Goal: Information Seeking & Learning: Check status

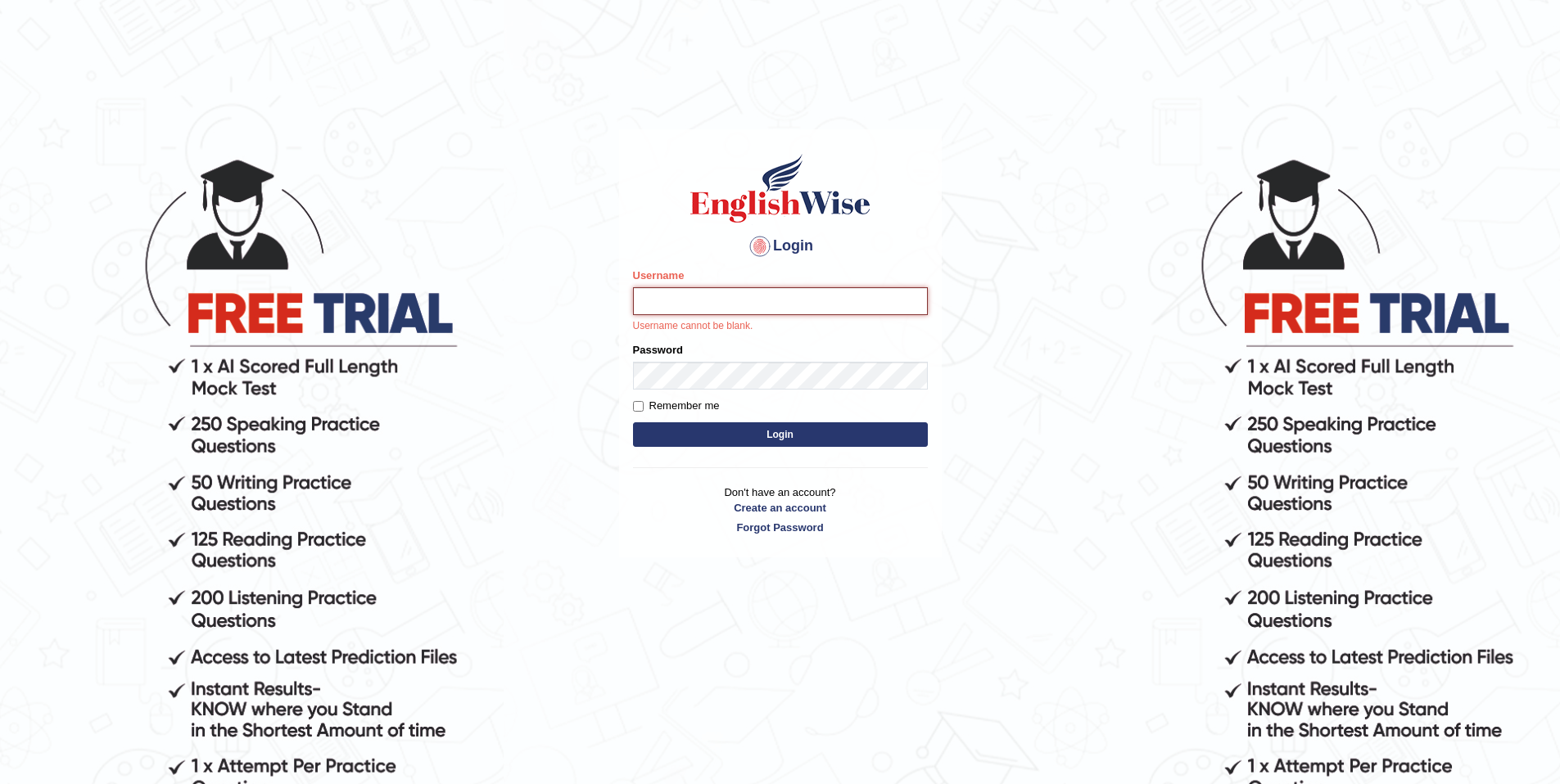
type input "Joyboy"
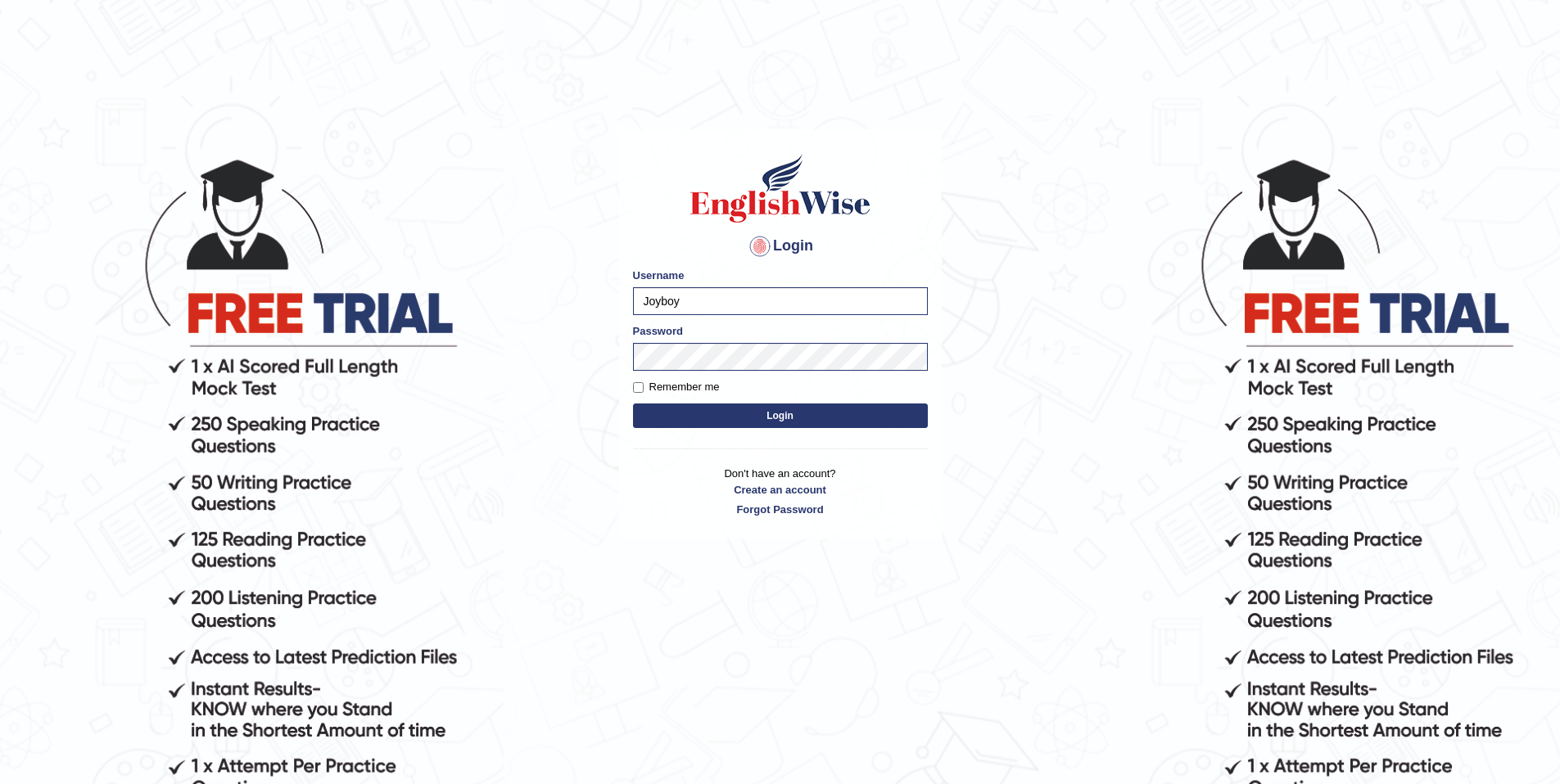
click at [808, 414] on button "Login" at bounding box center [780, 415] width 295 height 25
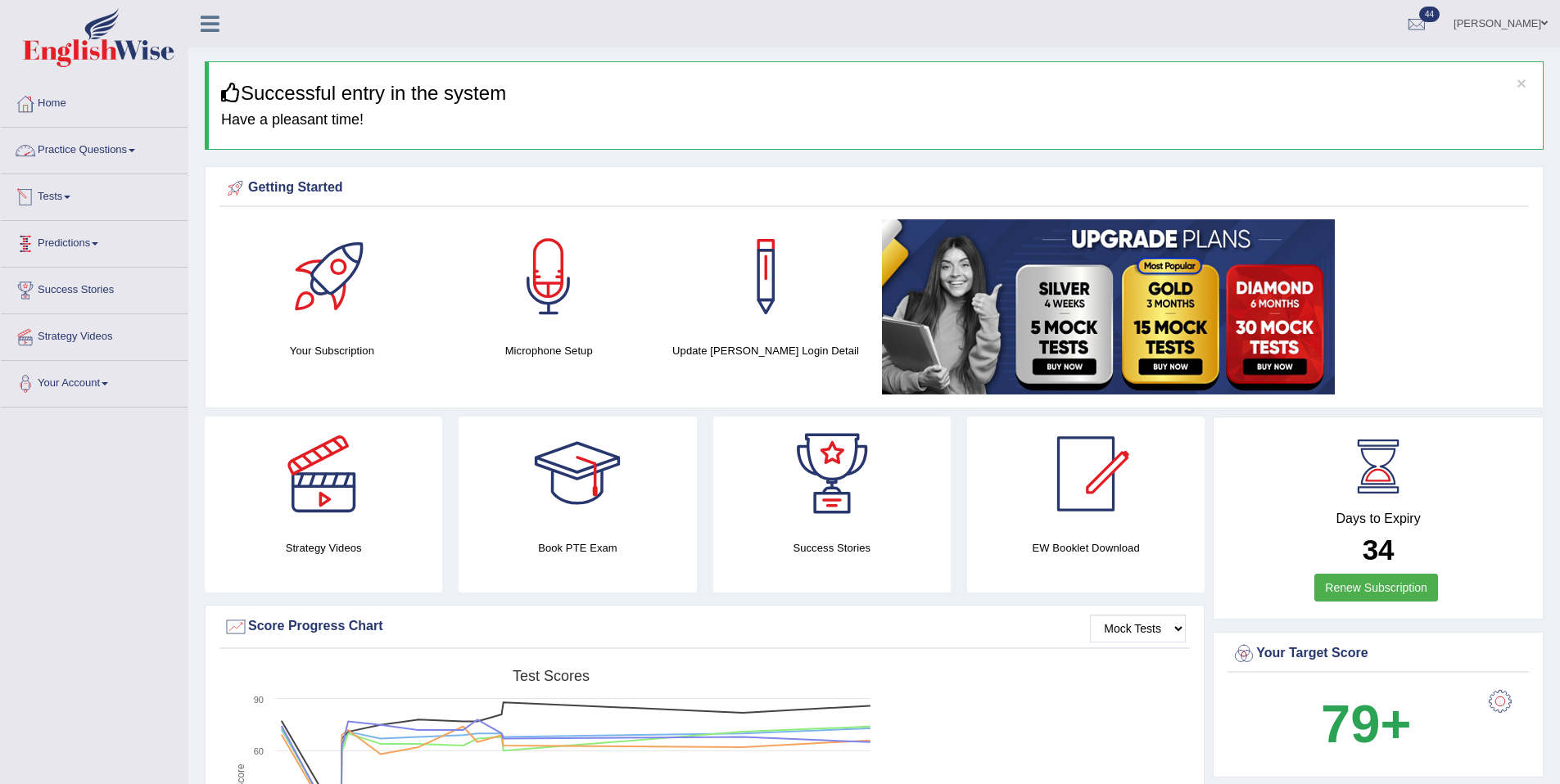
click at [79, 206] on link "Tests" at bounding box center [94, 195] width 187 height 41
click at [92, 269] on link "Take Mock Test" at bounding box center [107, 265] width 154 height 29
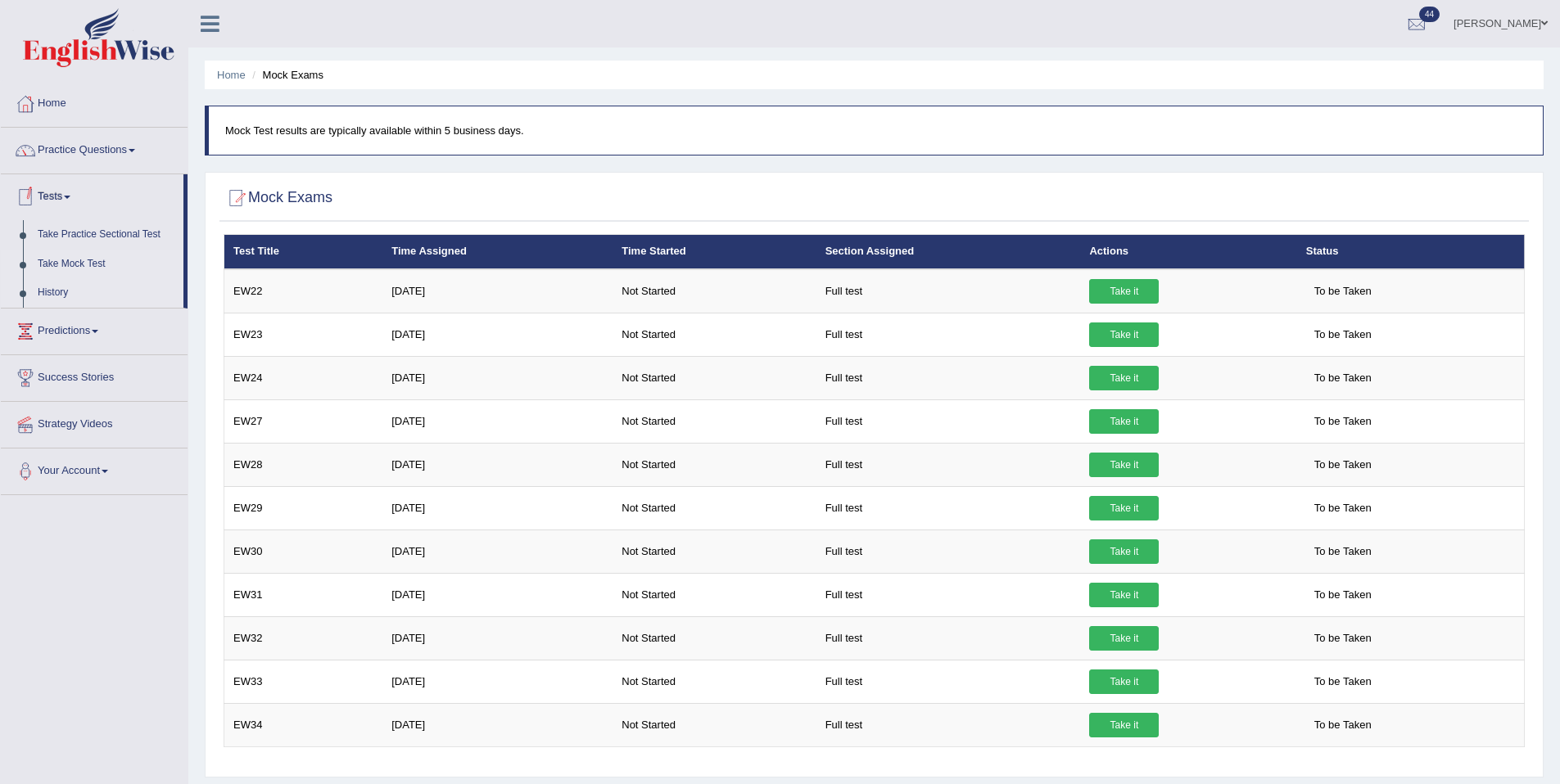
click at [73, 282] on link "History" at bounding box center [107, 293] width 154 height 29
click at [72, 289] on link "History" at bounding box center [107, 293] width 154 height 29
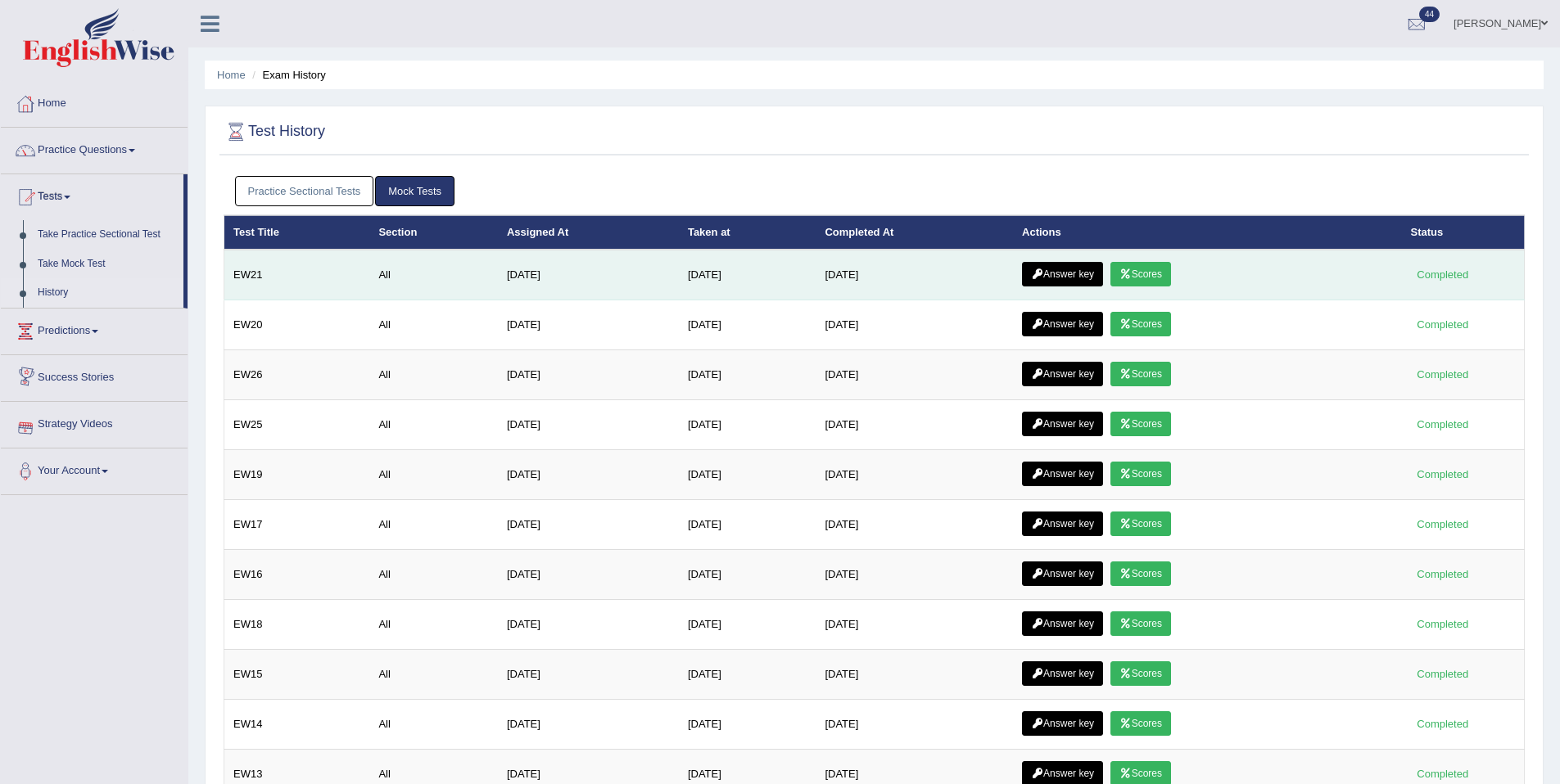
click at [1137, 281] on link "Scores" at bounding box center [1141, 274] width 61 height 25
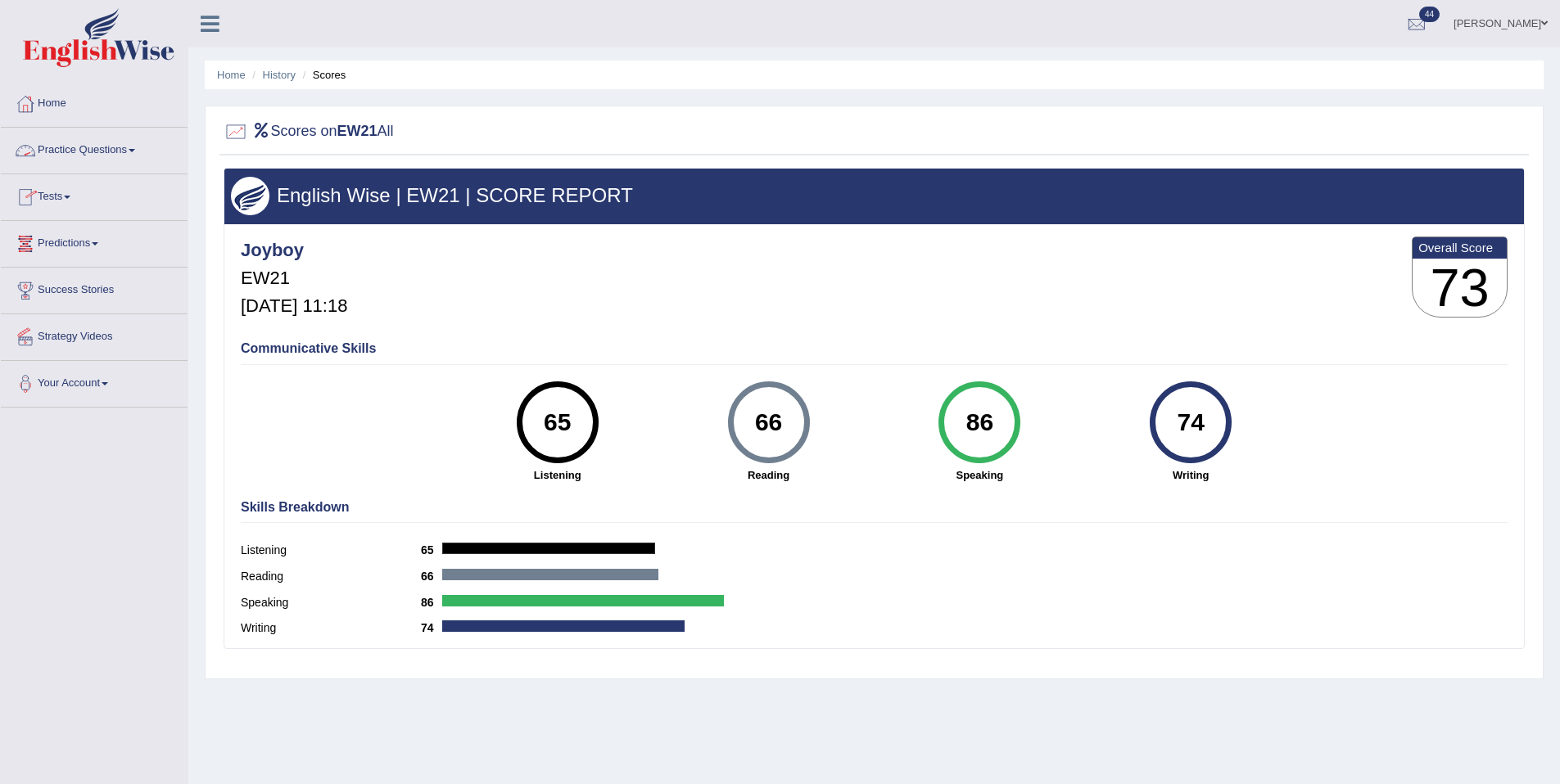
click at [62, 204] on link "Tests" at bounding box center [94, 195] width 187 height 41
click at [57, 307] on link "History" at bounding box center [107, 293] width 154 height 29
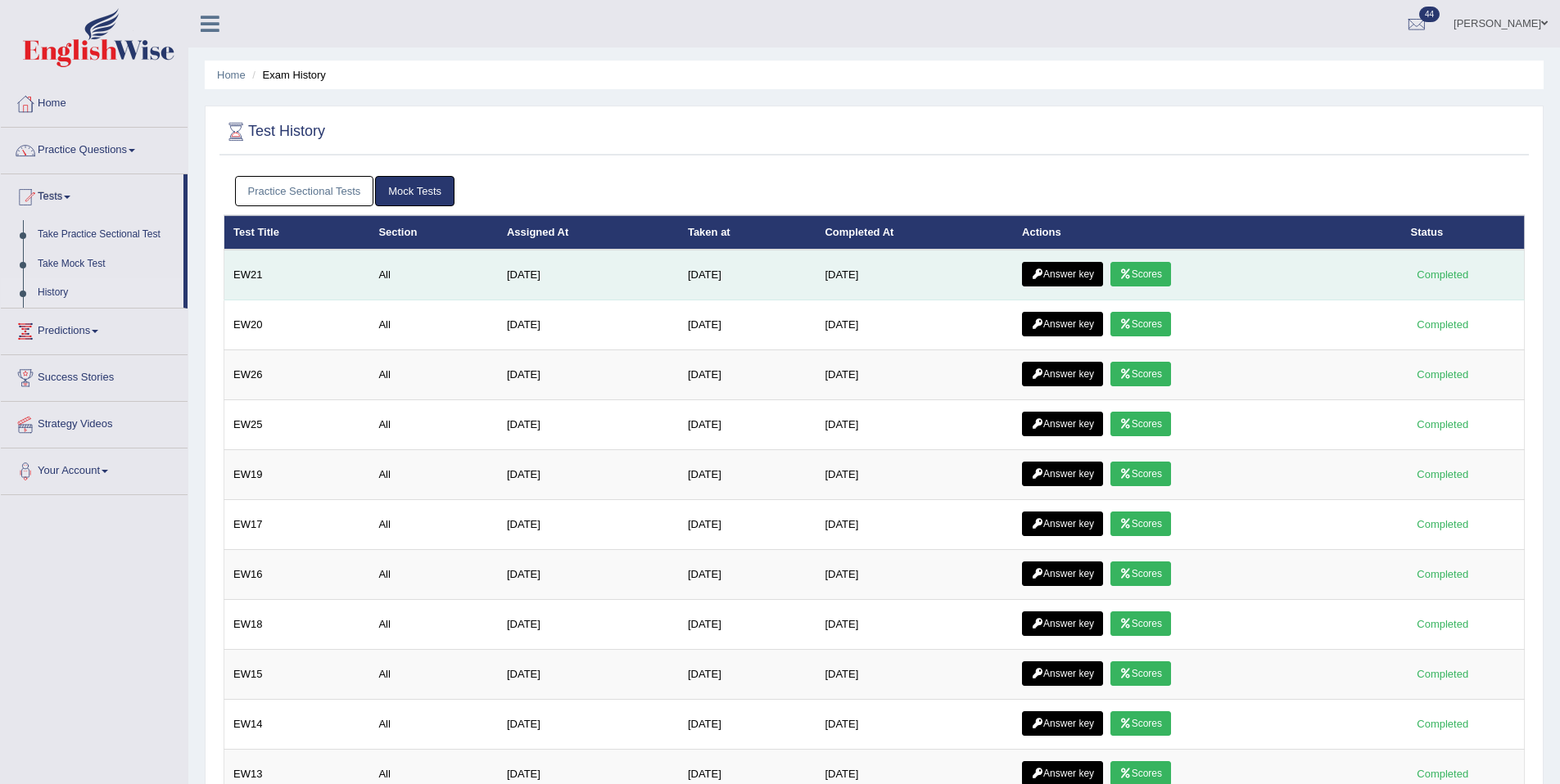
drag, startPoint x: 1124, startPoint y: 262, endPoint x: 1107, endPoint y: 273, distance: 20.2
click at [1120, 267] on td "Answer key Scores" at bounding box center [1207, 275] width 388 height 51
click at [1043, 276] on icon at bounding box center [1037, 274] width 12 height 10
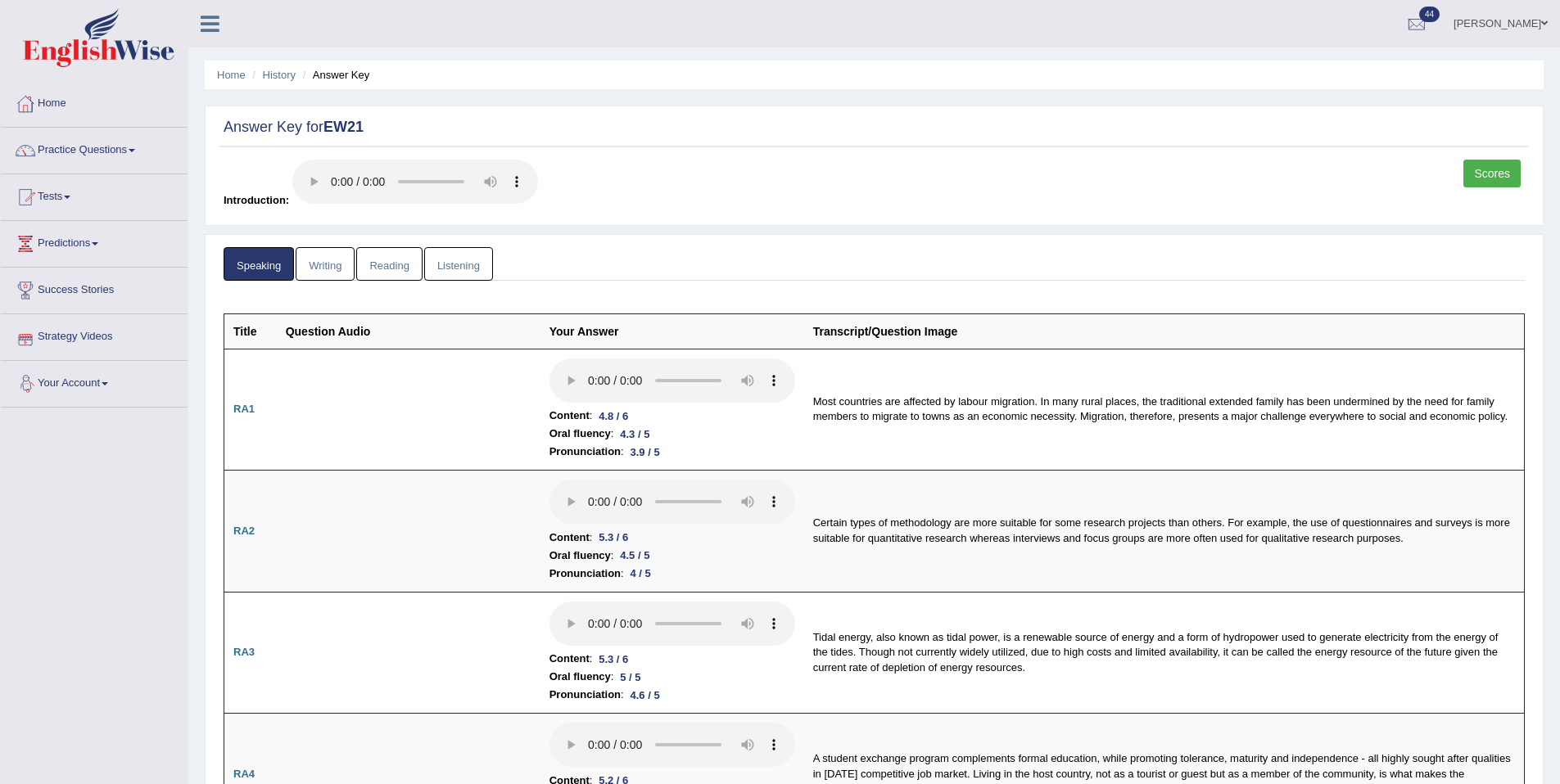
click at [339, 279] on link "Writing" at bounding box center [325, 264] width 59 height 34
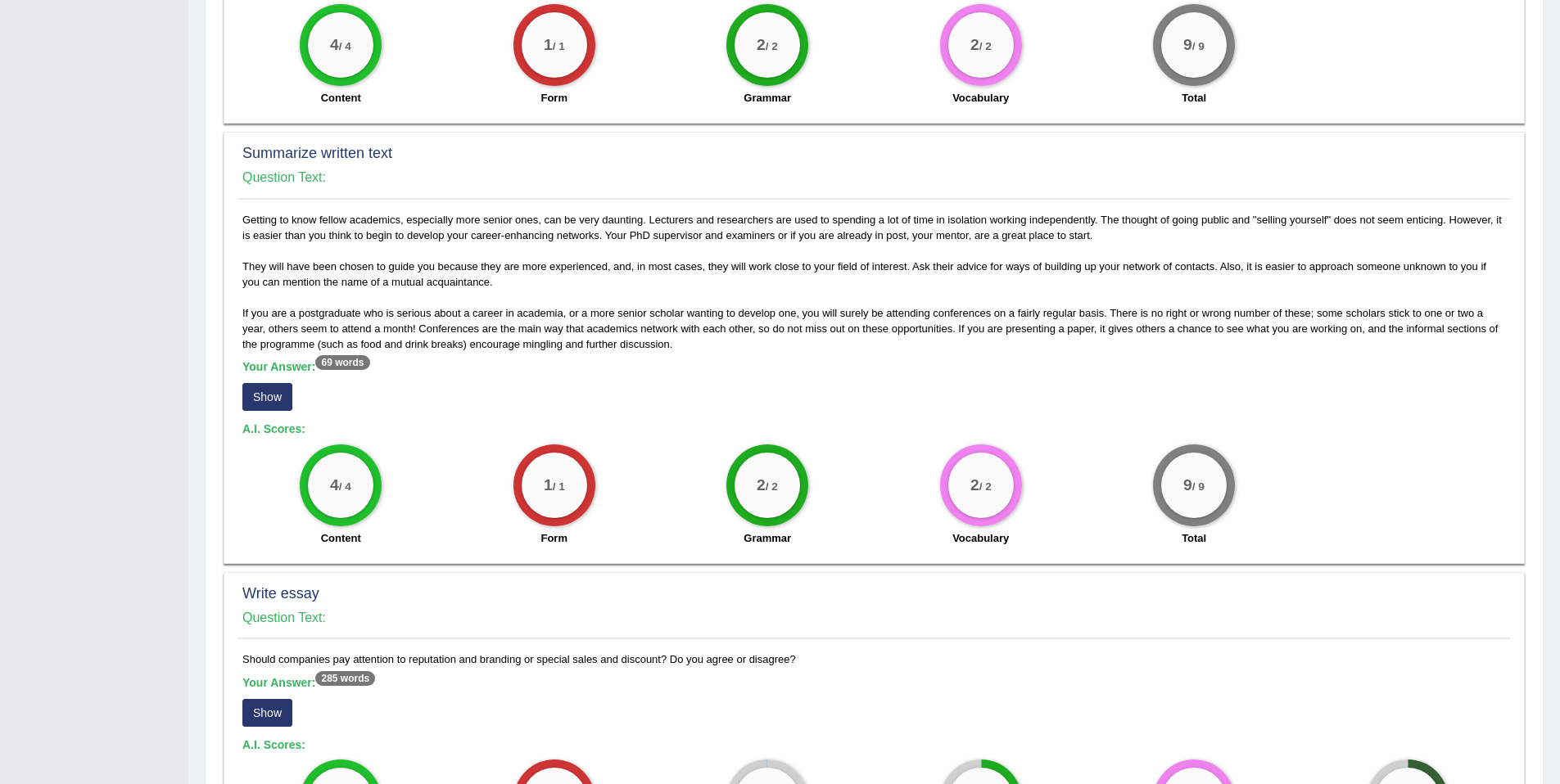
scroll to position [977, 0]
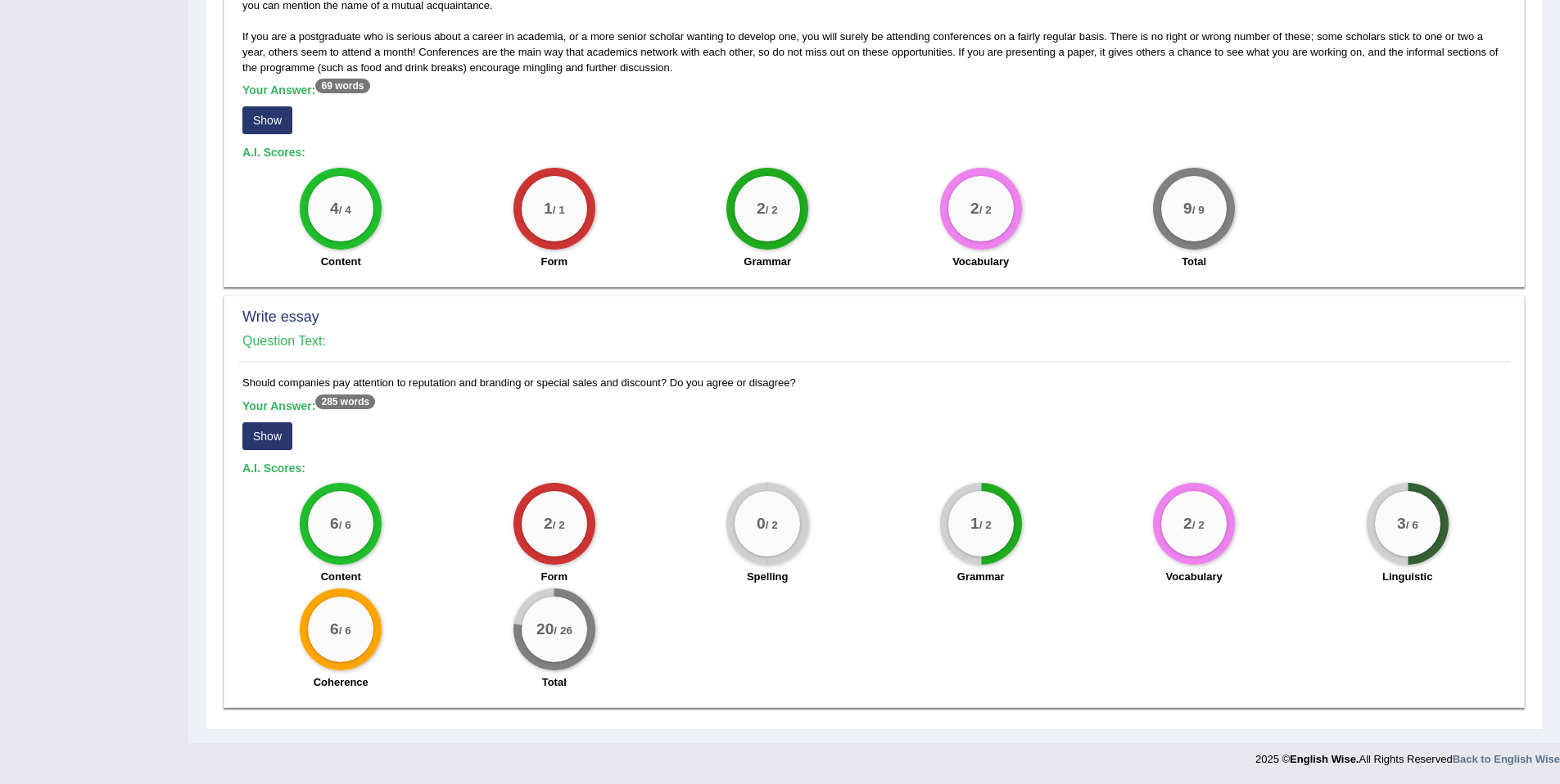
click at [282, 424] on button "Show" at bounding box center [268, 437] width 50 height 28
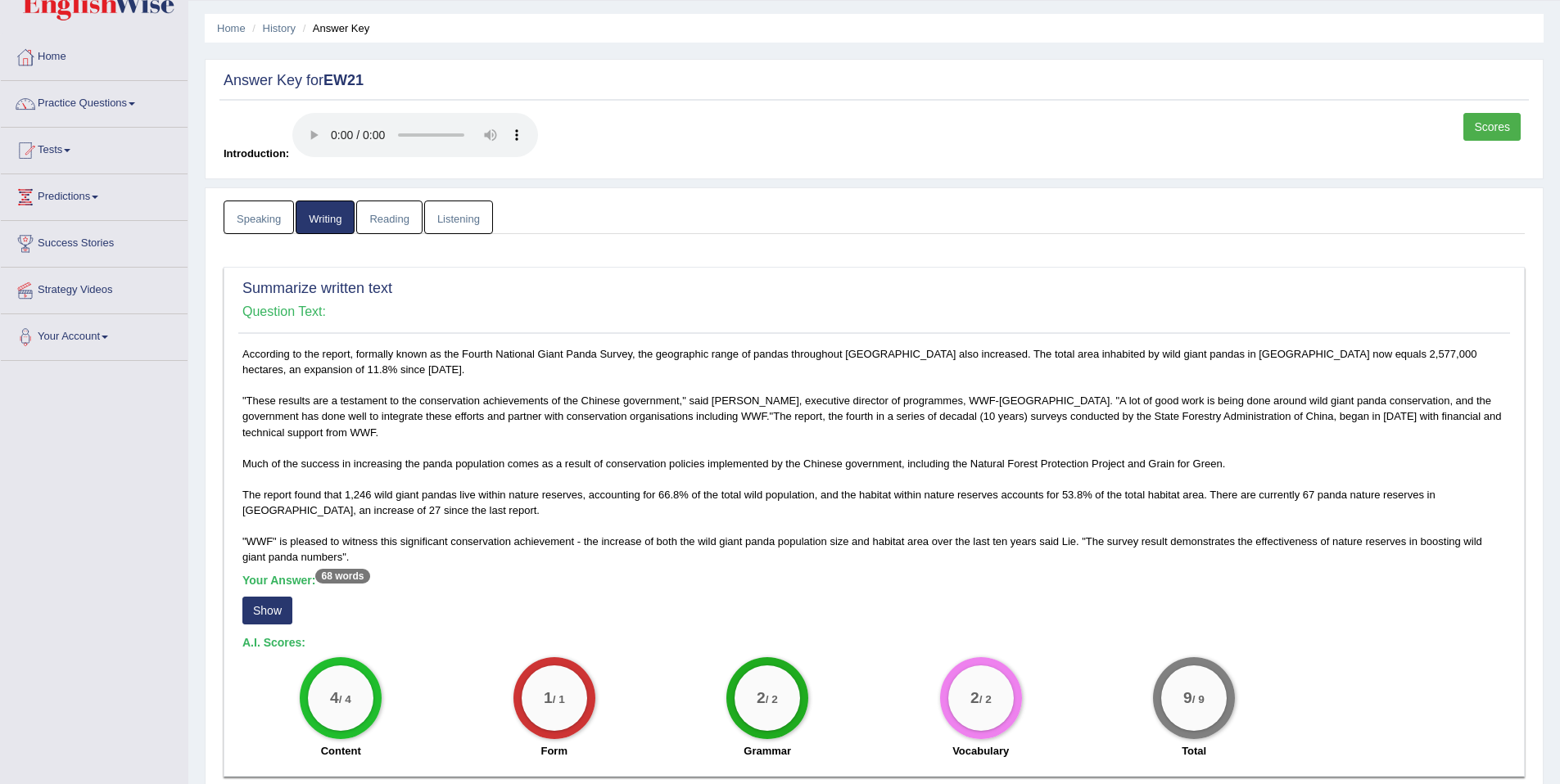
scroll to position [0, 0]
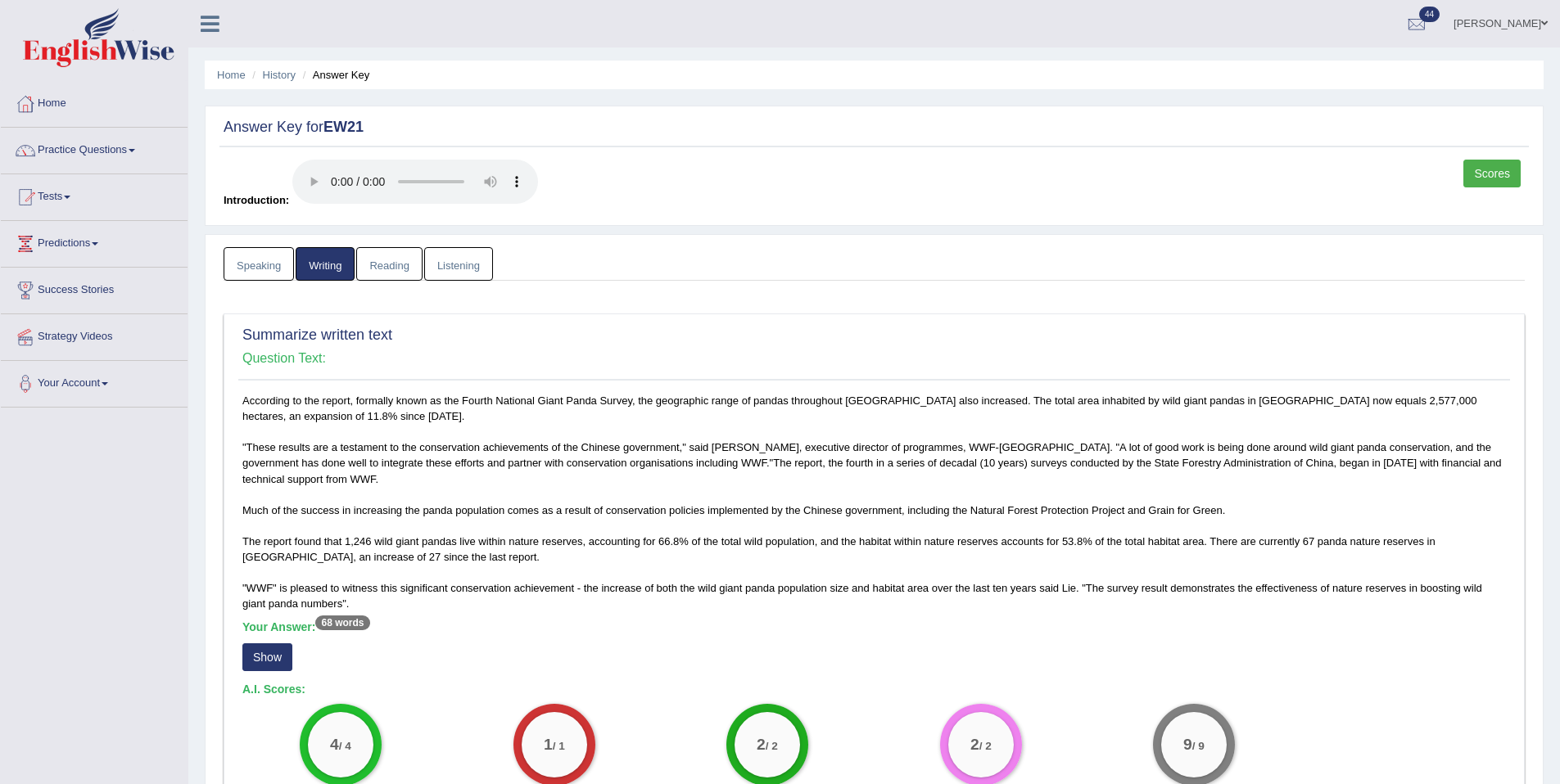
click at [404, 278] on link "Reading" at bounding box center [389, 264] width 65 height 34
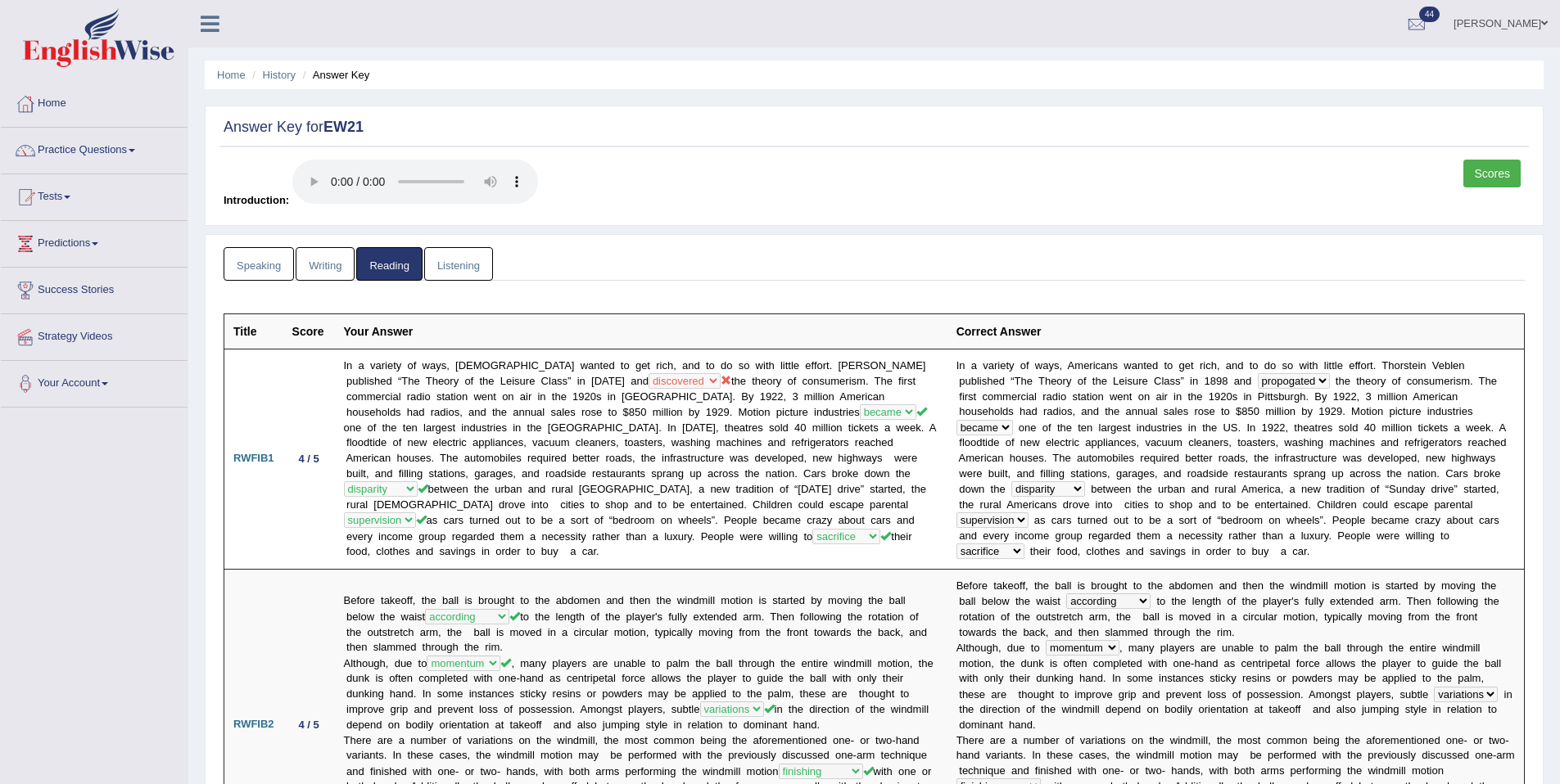
click at [454, 276] on link "Listening" at bounding box center [458, 264] width 69 height 34
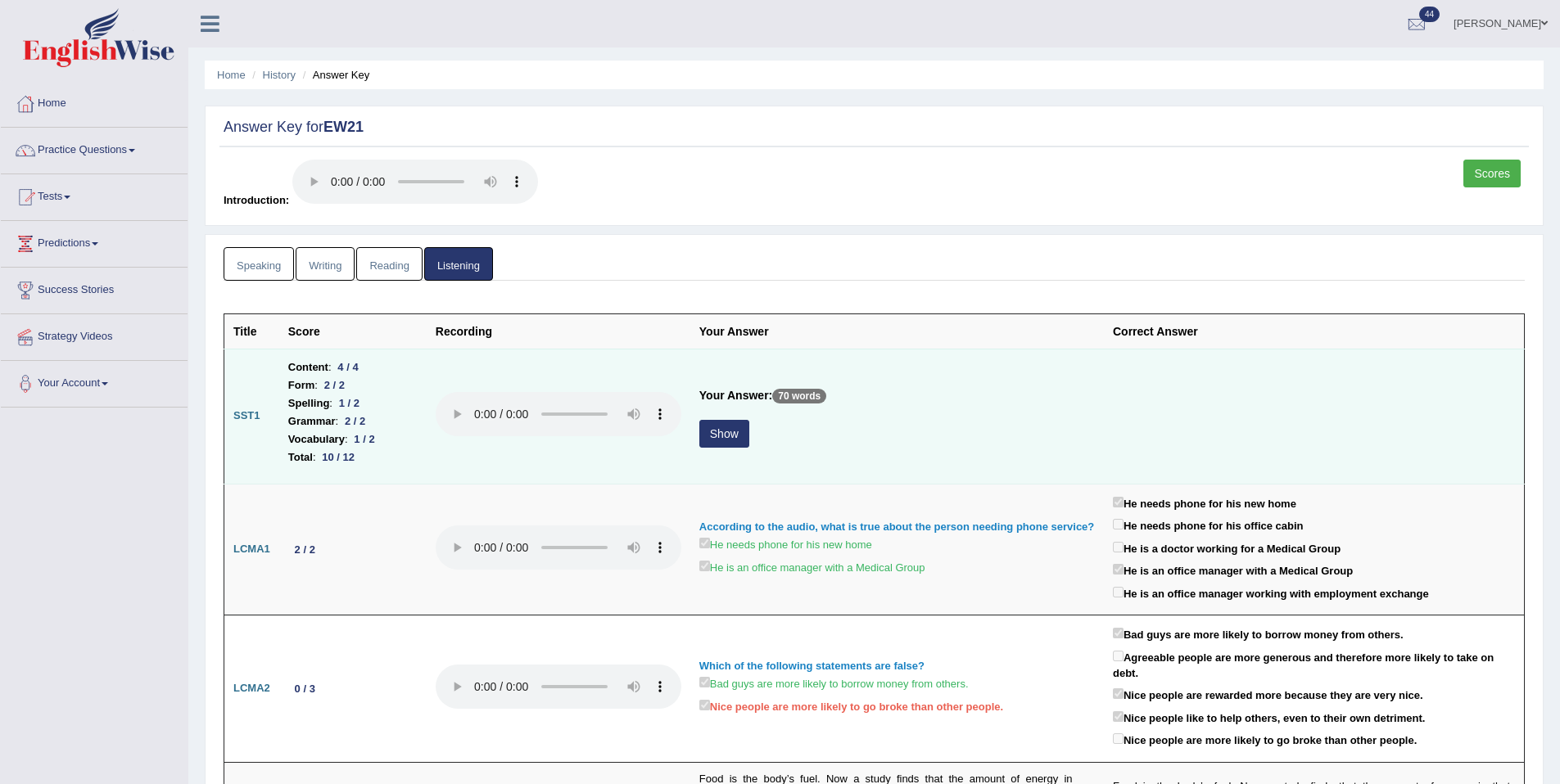
click at [706, 415] on td "Your Answer: 70 words Show" at bounding box center [897, 415] width 414 height 135
click at [725, 430] on button "Show" at bounding box center [724, 434] width 50 height 28
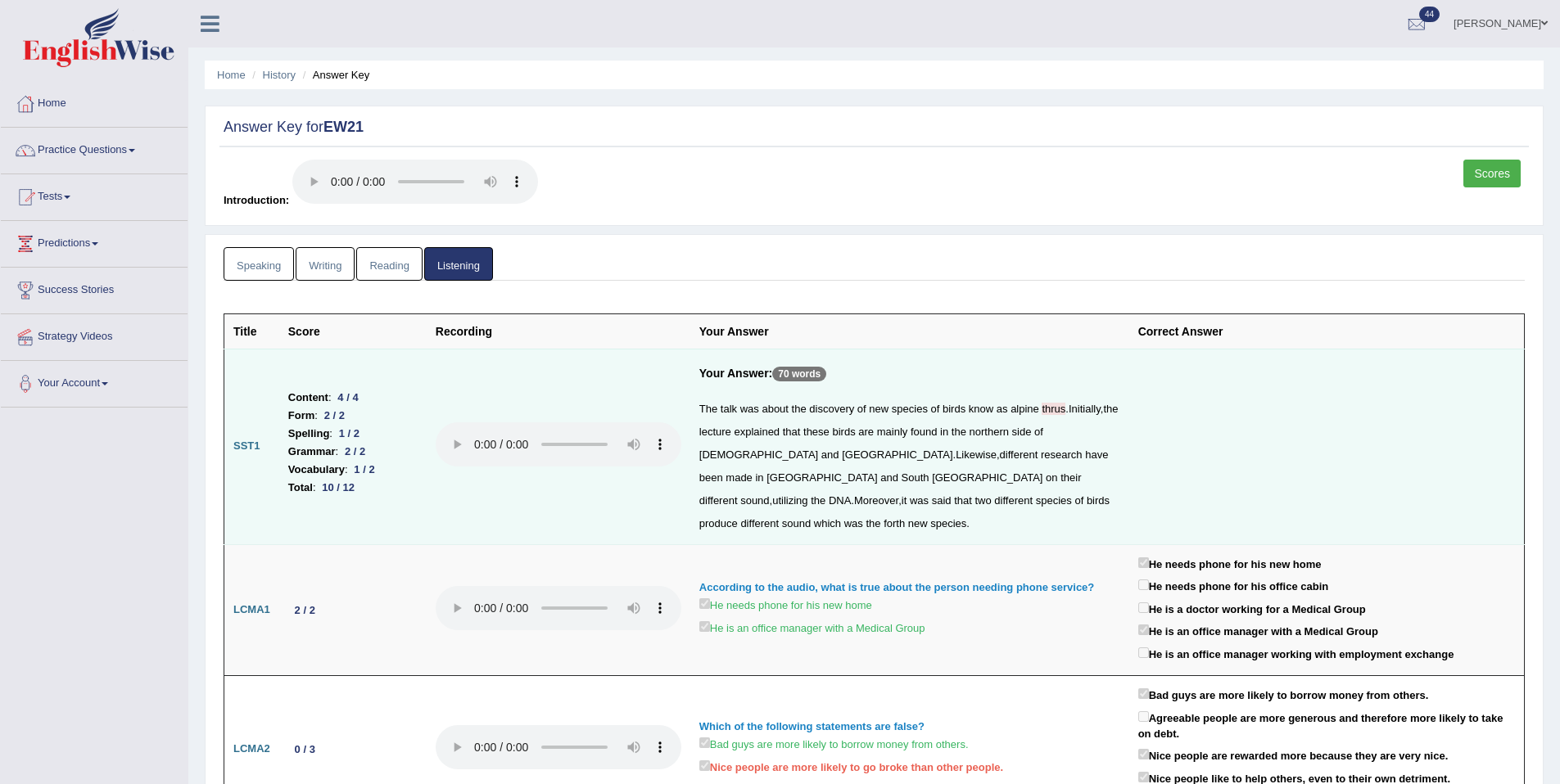
click at [1129, 491] on td at bounding box center [1327, 446] width 395 height 196
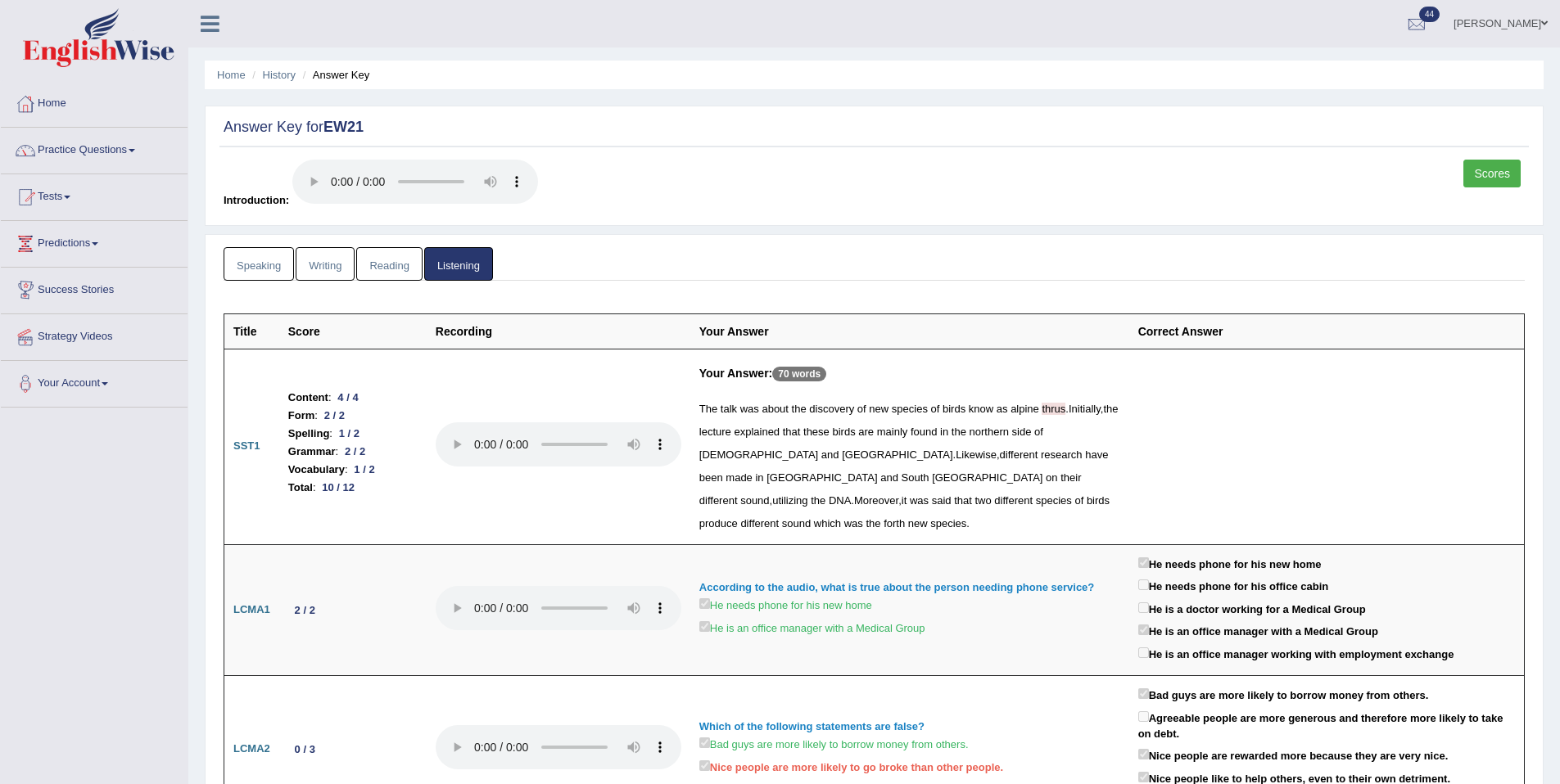
click at [224, 267] on link "Speaking" at bounding box center [258, 264] width 71 height 34
